Goal: Task Accomplishment & Management: Use online tool/utility

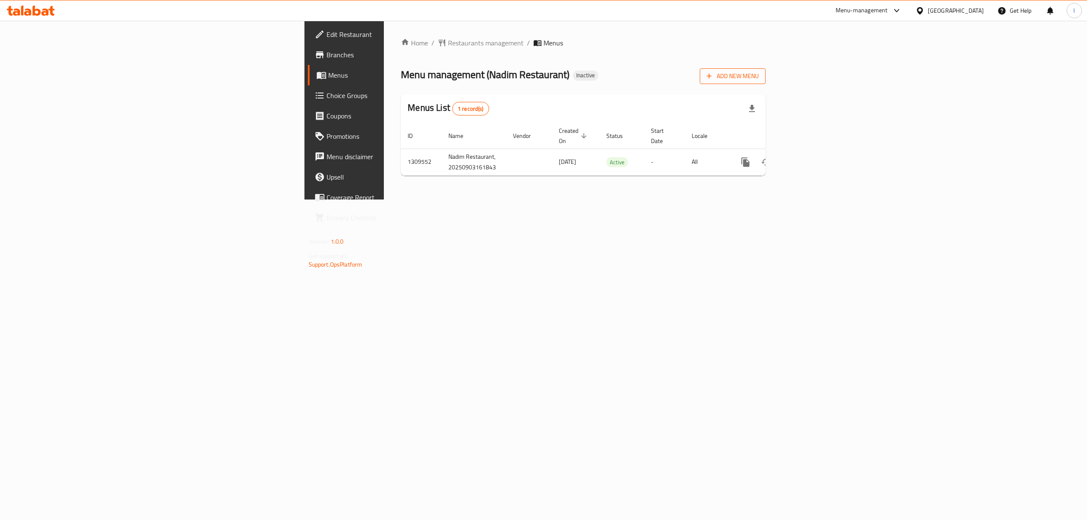
click at [758, 73] on span "Add New Menu" at bounding box center [732, 76] width 52 height 11
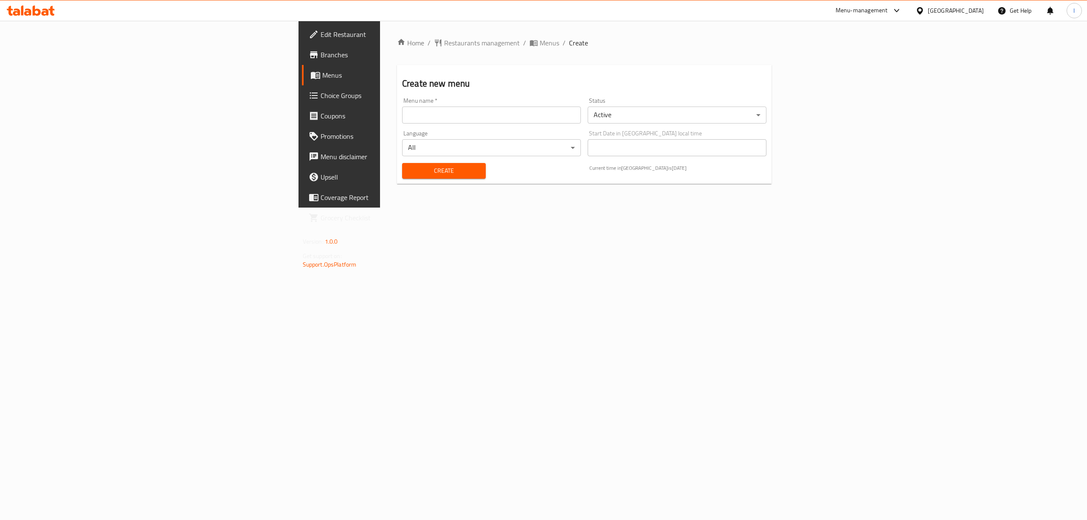
click at [402, 116] on input "text" at bounding box center [491, 115] width 179 height 17
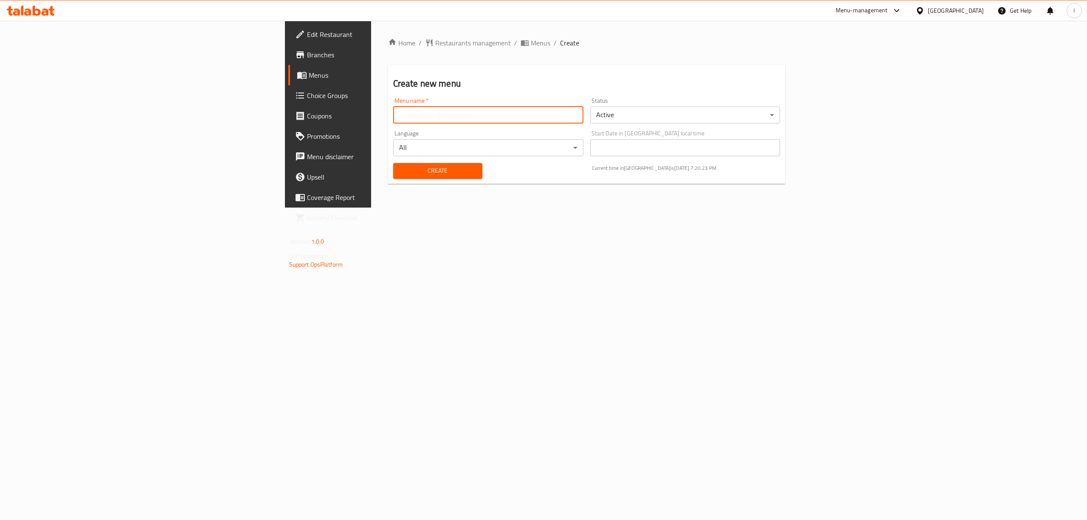
type input "team"
click at [400, 174] on span "Create" at bounding box center [438, 171] width 76 height 11
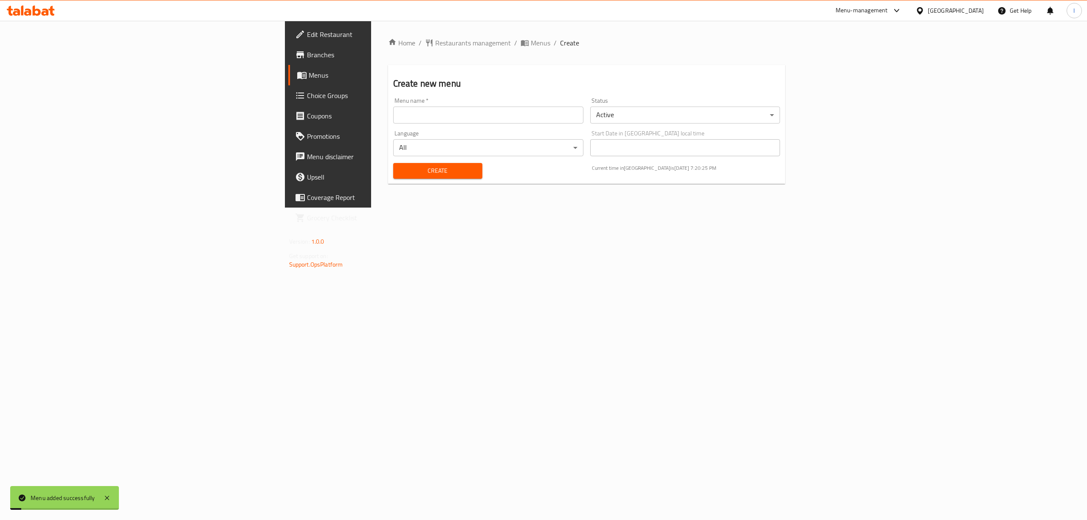
click at [309, 75] on span "Menus" at bounding box center [384, 75] width 151 height 10
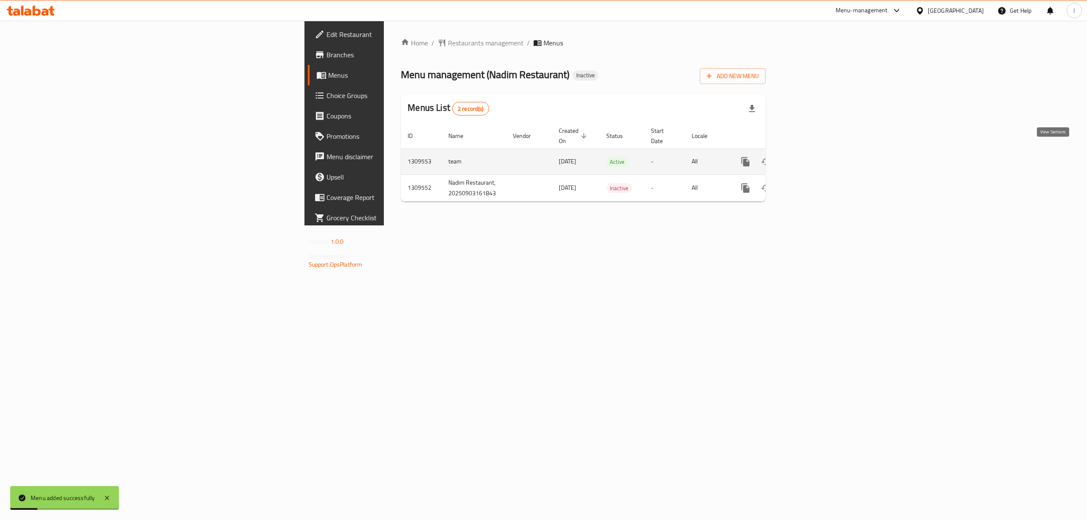
click at [810, 158] on icon "enhanced table" at bounding box center [807, 162] width 8 height 8
